Goal: Task Accomplishment & Management: Use online tool/utility

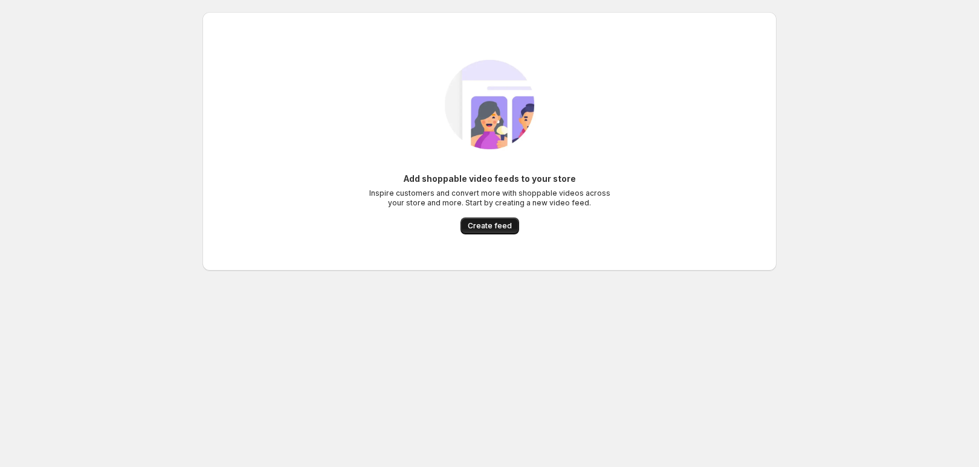
click at [499, 227] on span "Create feed" at bounding box center [490, 226] width 44 height 10
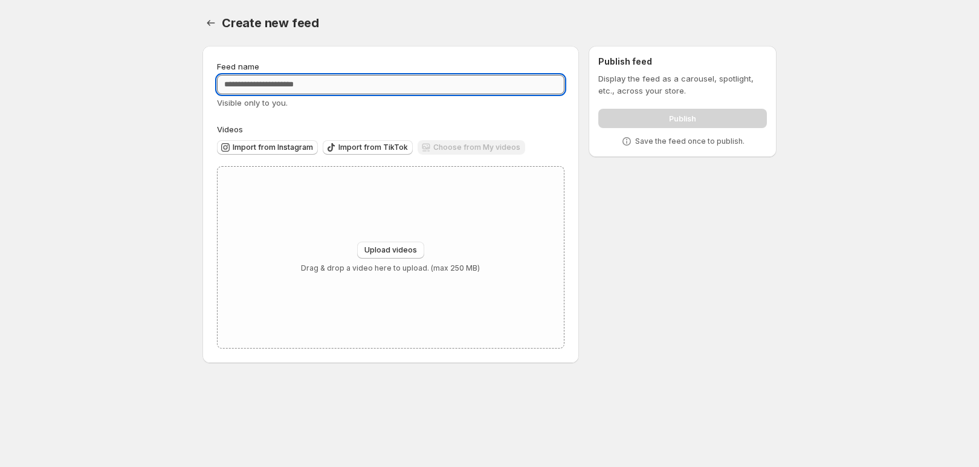
click at [339, 87] on input "Feed name" at bounding box center [391, 84] width 348 height 19
type input "**********"
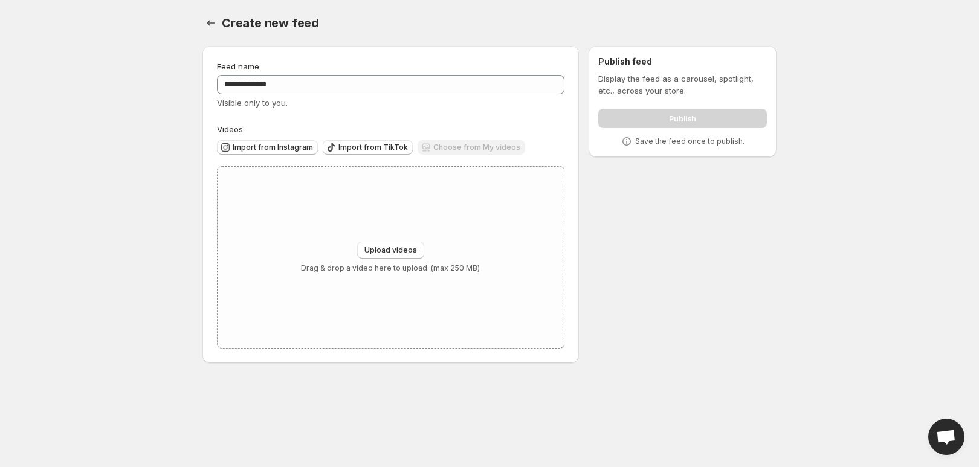
click at [438, 115] on div "**********" at bounding box center [391, 204] width 348 height 288
click at [288, 146] on span "Import from Instagram" at bounding box center [273, 148] width 80 height 10
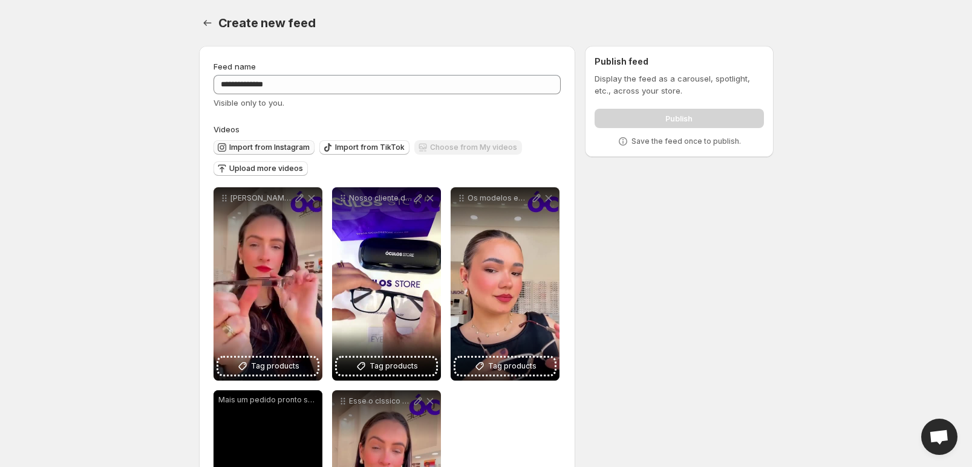
click at [277, 150] on span "Import from Instagram" at bounding box center [269, 148] width 80 height 10
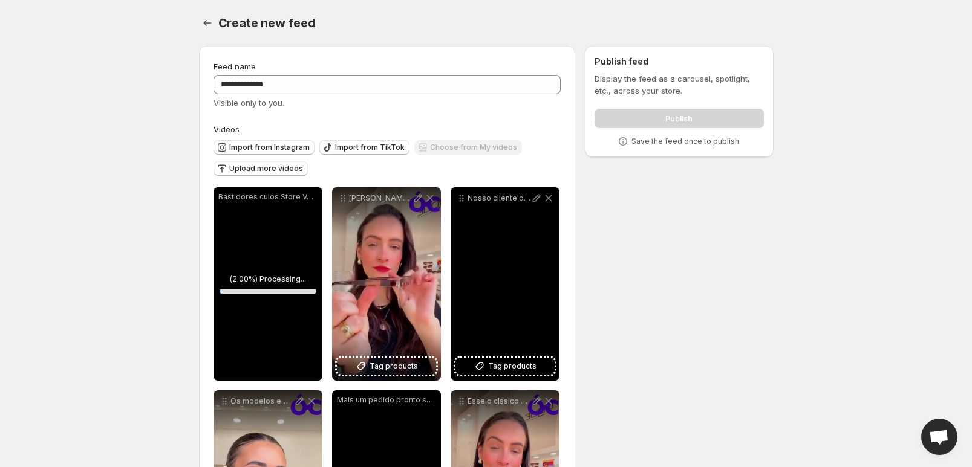
scroll to position [146, 0]
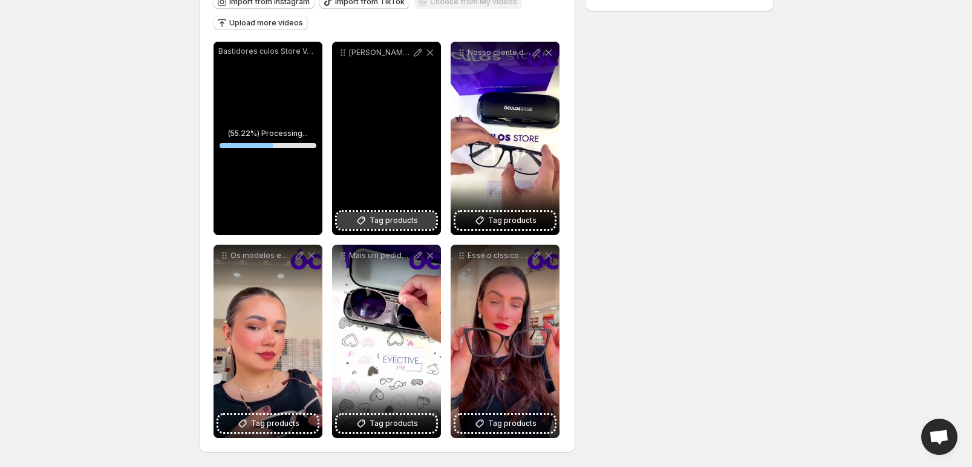
click at [385, 223] on span "Tag products" at bounding box center [393, 221] width 48 height 12
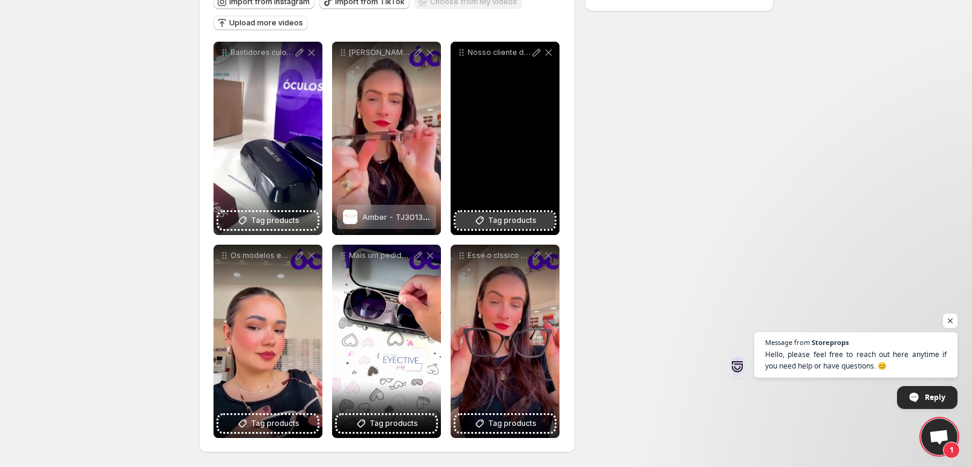
click at [517, 217] on span "Tag products" at bounding box center [512, 221] width 48 height 12
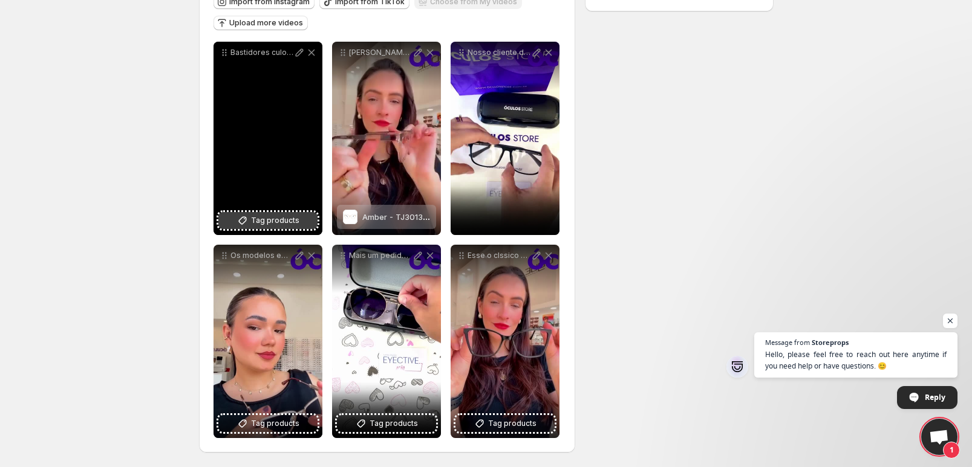
click at [261, 220] on span "Tag products" at bounding box center [275, 221] width 48 height 12
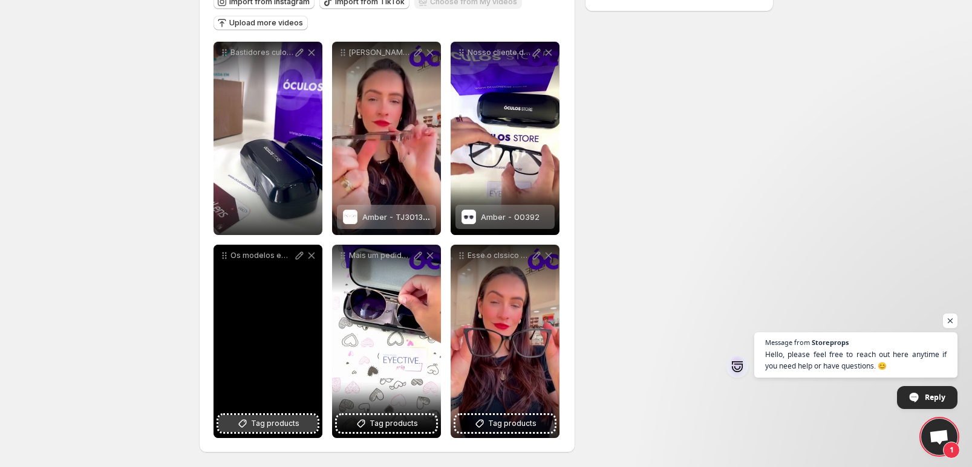
click at [278, 423] on span "Tag products" at bounding box center [275, 424] width 48 height 12
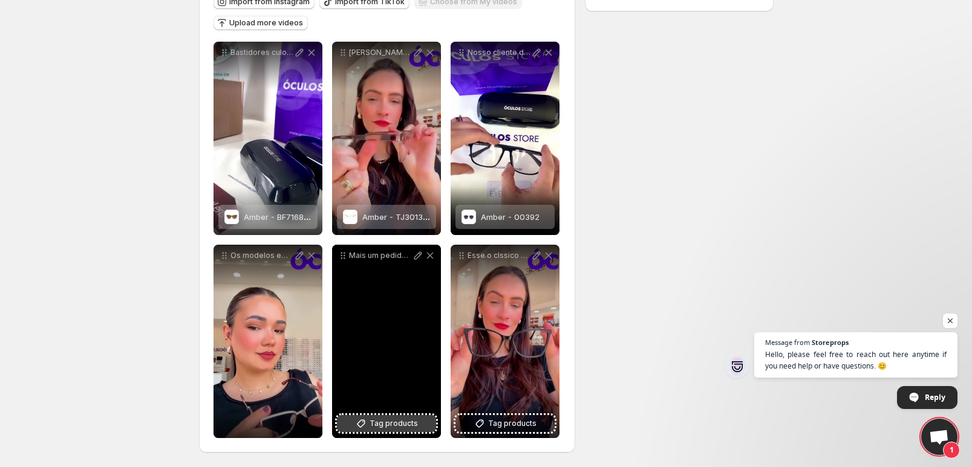
click at [395, 424] on span "Tag products" at bounding box center [393, 424] width 48 height 12
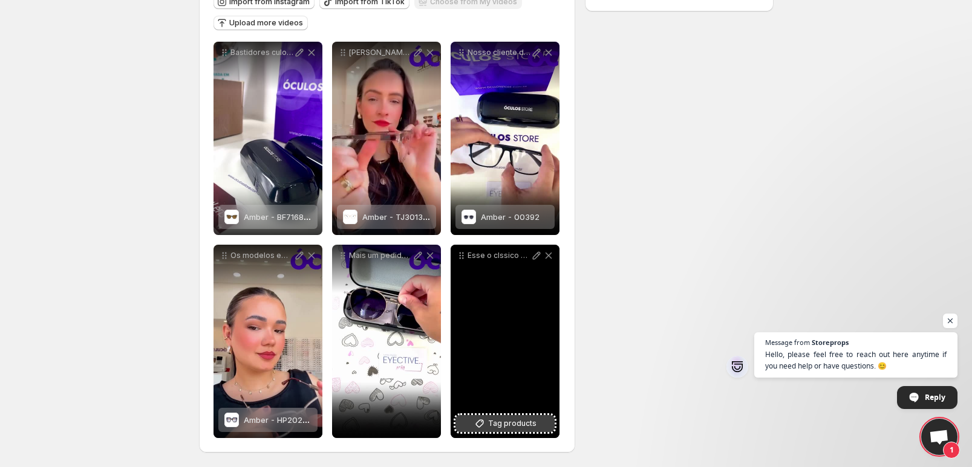
click at [512, 423] on span "Tag products" at bounding box center [512, 424] width 48 height 12
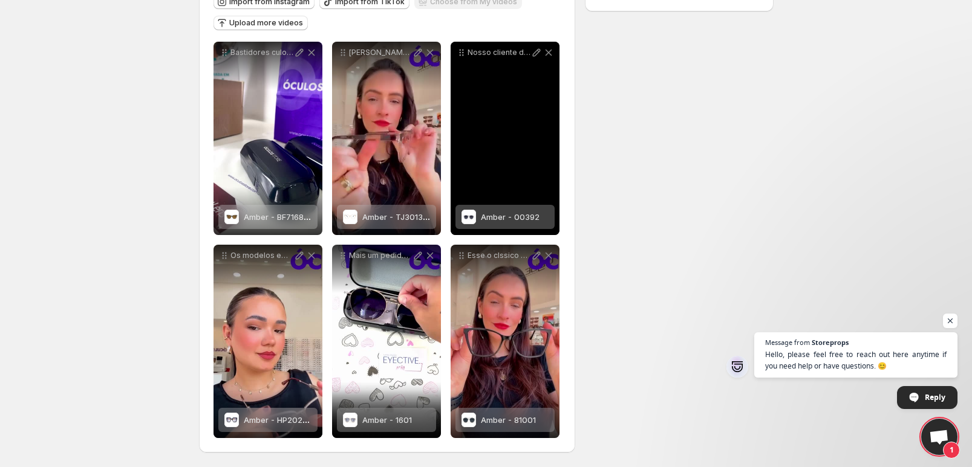
scroll to position [0, 0]
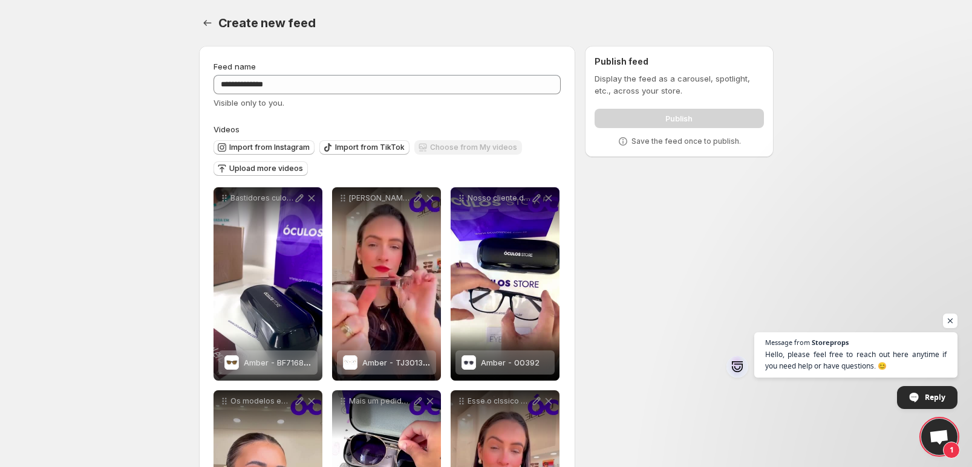
click at [693, 236] on div "**********" at bounding box center [481, 324] width 584 height 577
click at [948, 324] on span "Open chat" at bounding box center [950, 321] width 15 height 15
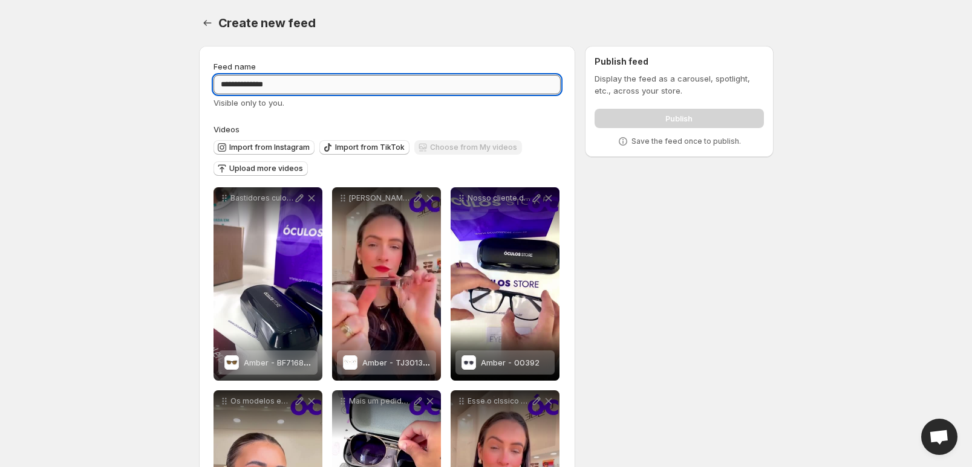
click at [412, 85] on input "**********" at bounding box center [387, 84] width 348 height 19
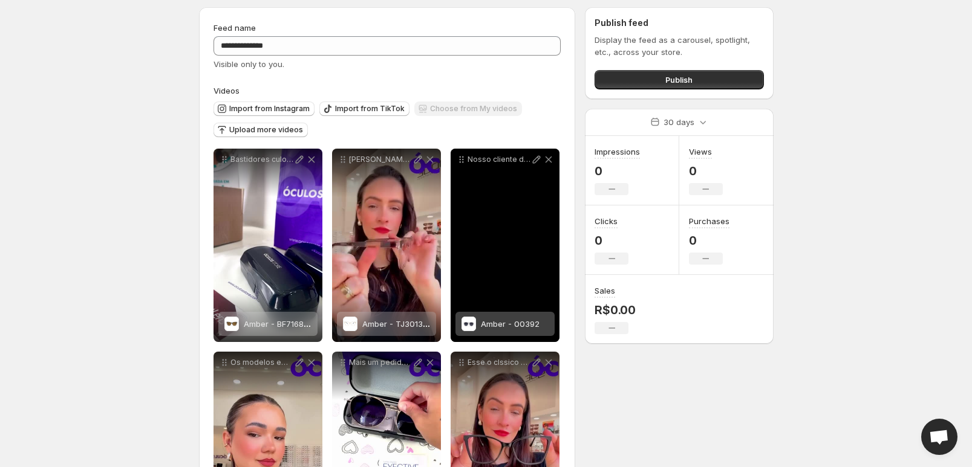
scroll to position [146, 0]
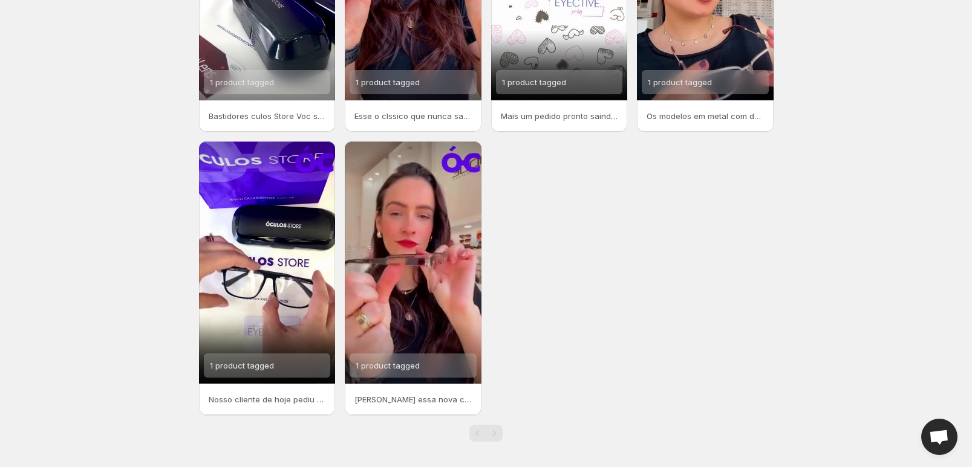
scroll to position [192, 0]
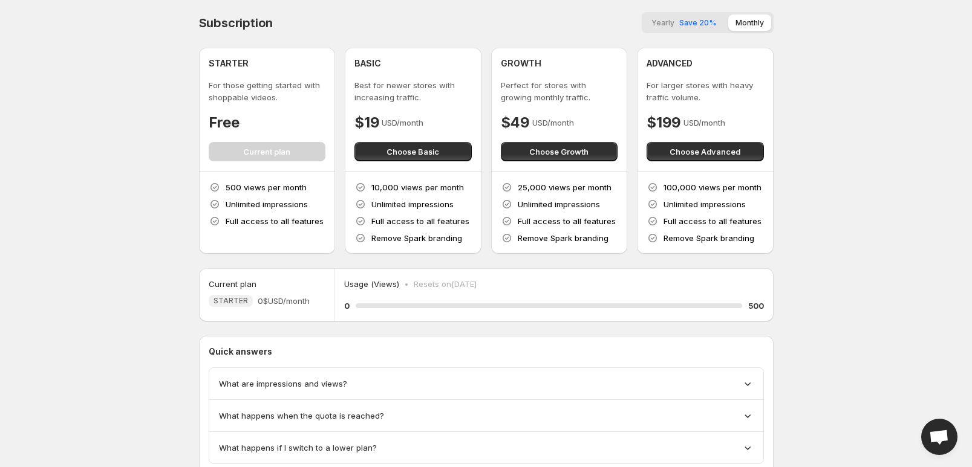
scroll to position [42, 0]
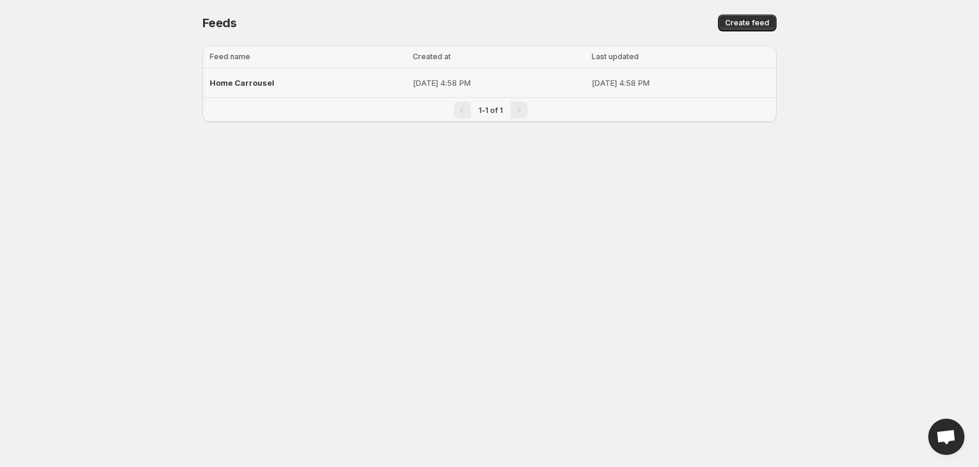
click at [278, 82] on div "Home Carrousel" at bounding box center [308, 83] width 196 height 22
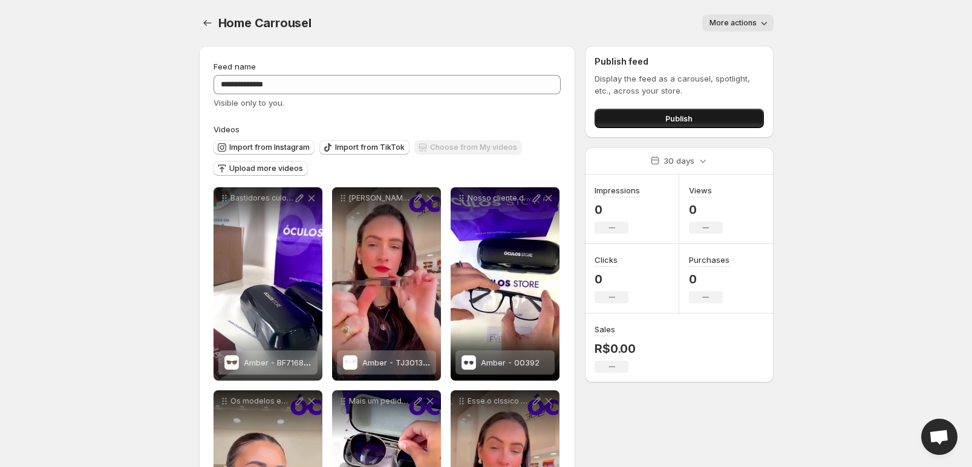
click at [716, 115] on button "Publish" at bounding box center [678, 118] width 169 height 19
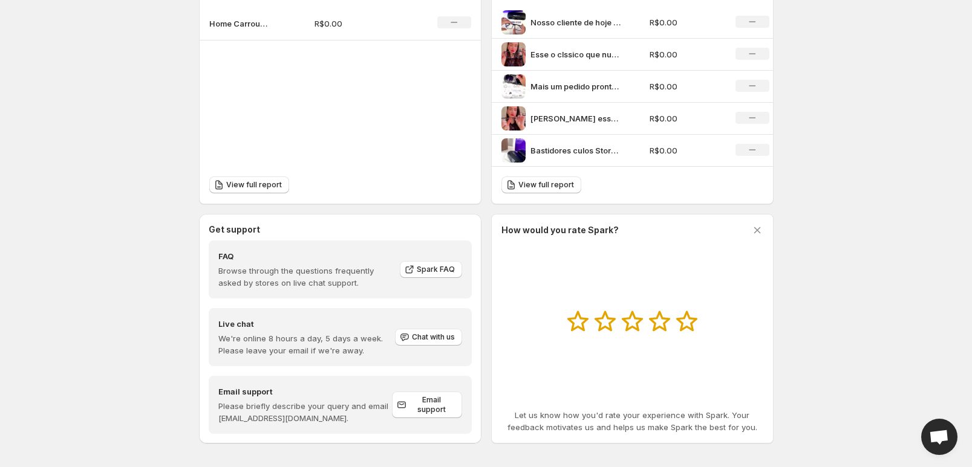
scroll to position [459, 0]
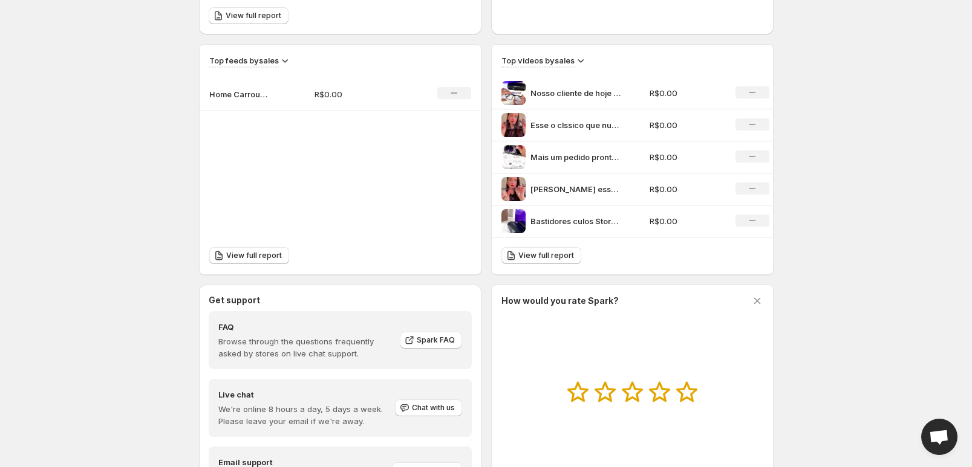
scroll to position [459, 0]
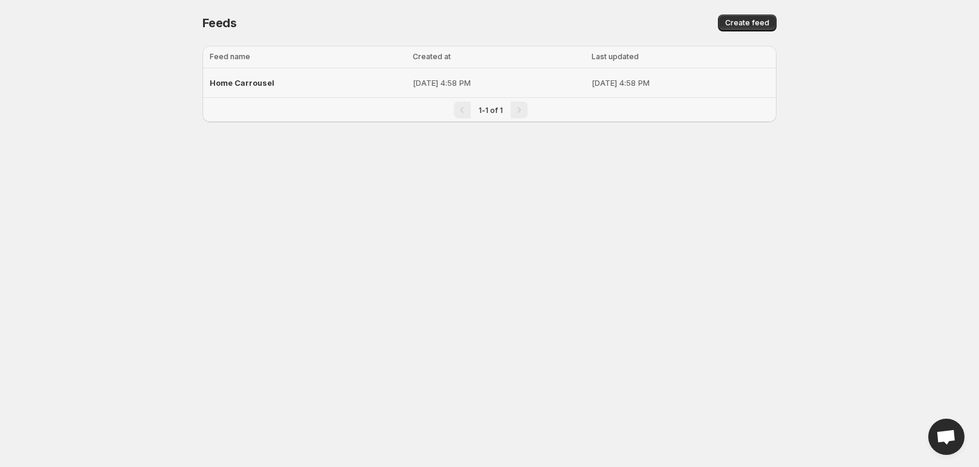
click at [260, 83] on span "Home Carrousel" at bounding box center [242, 83] width 65 height 10
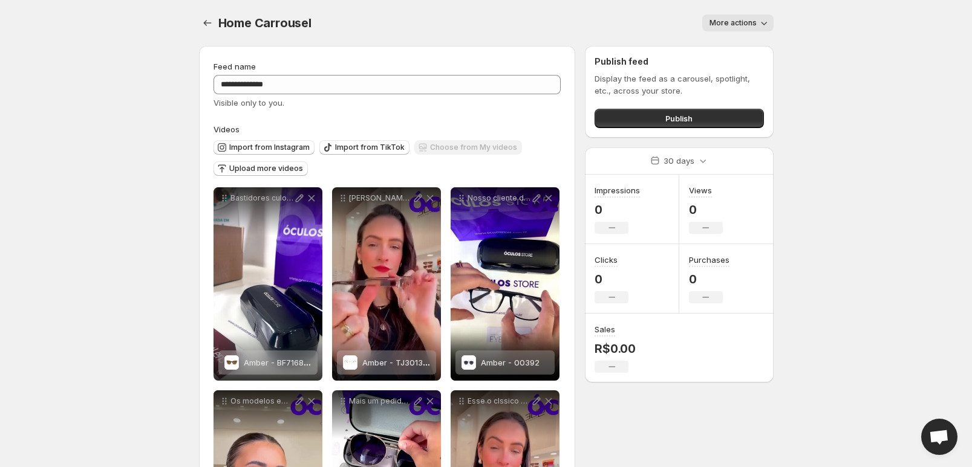
click at [749, 19] on span "More actions" at bounding box center [732, 23] width 47 height 10
click at [750, 19] on span "More actions" at bounding box center [732, 23] width 47 height 10
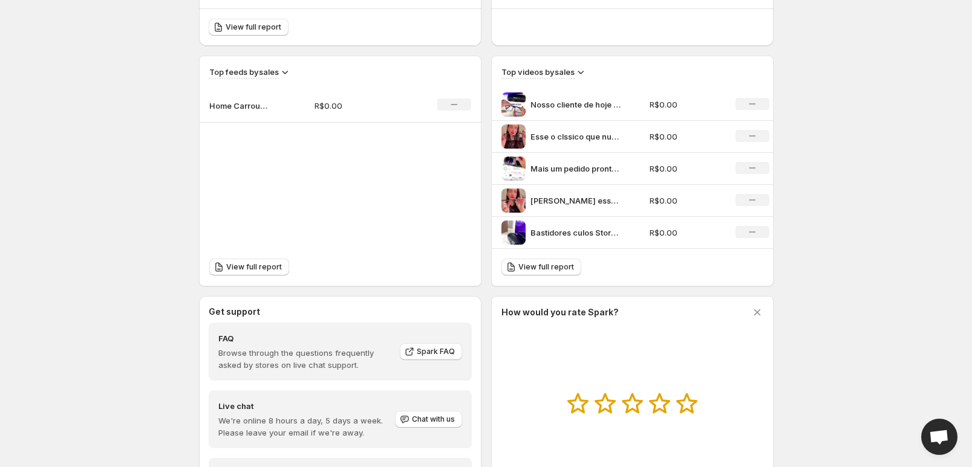
scroll to position [459, 0]
